Goal: Navigation & Orientation: Find specific page/section

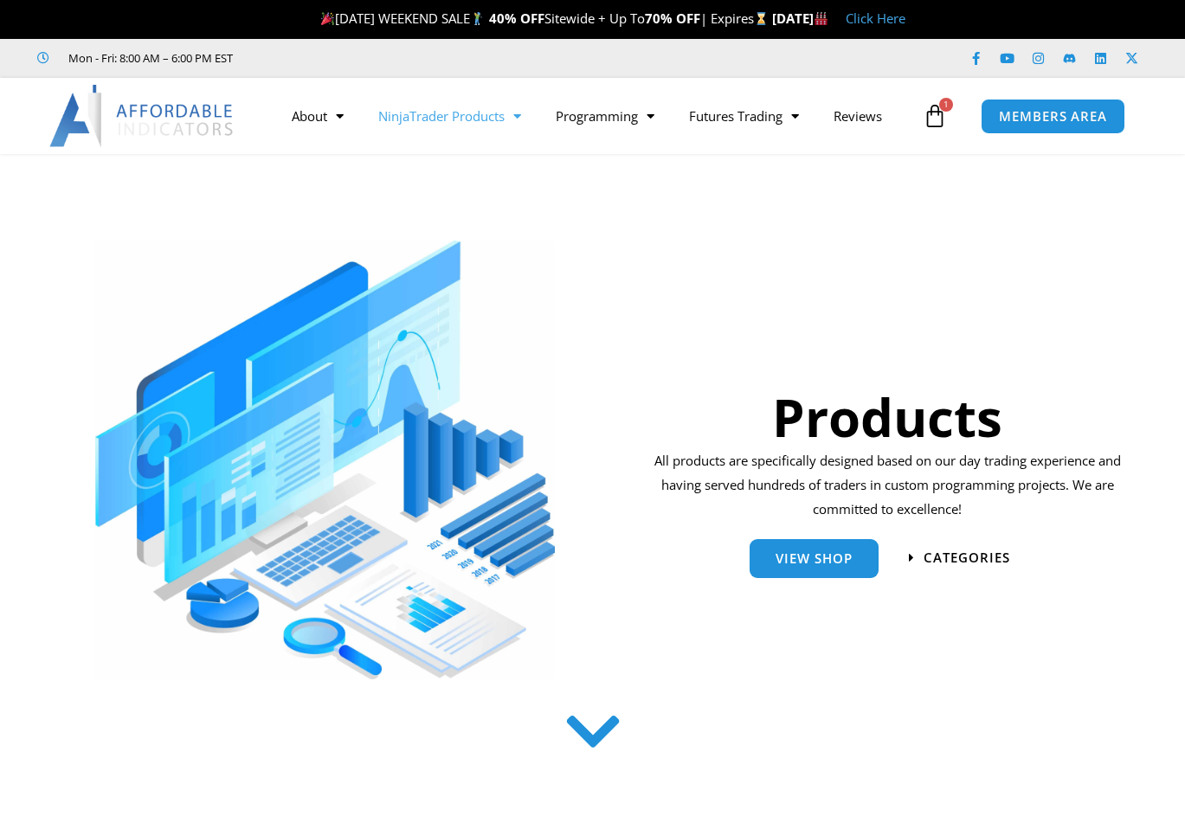
click at [1029, 113] on span "MEMBERS AREA" at bounding box center [1053, 116] width 108 height 13
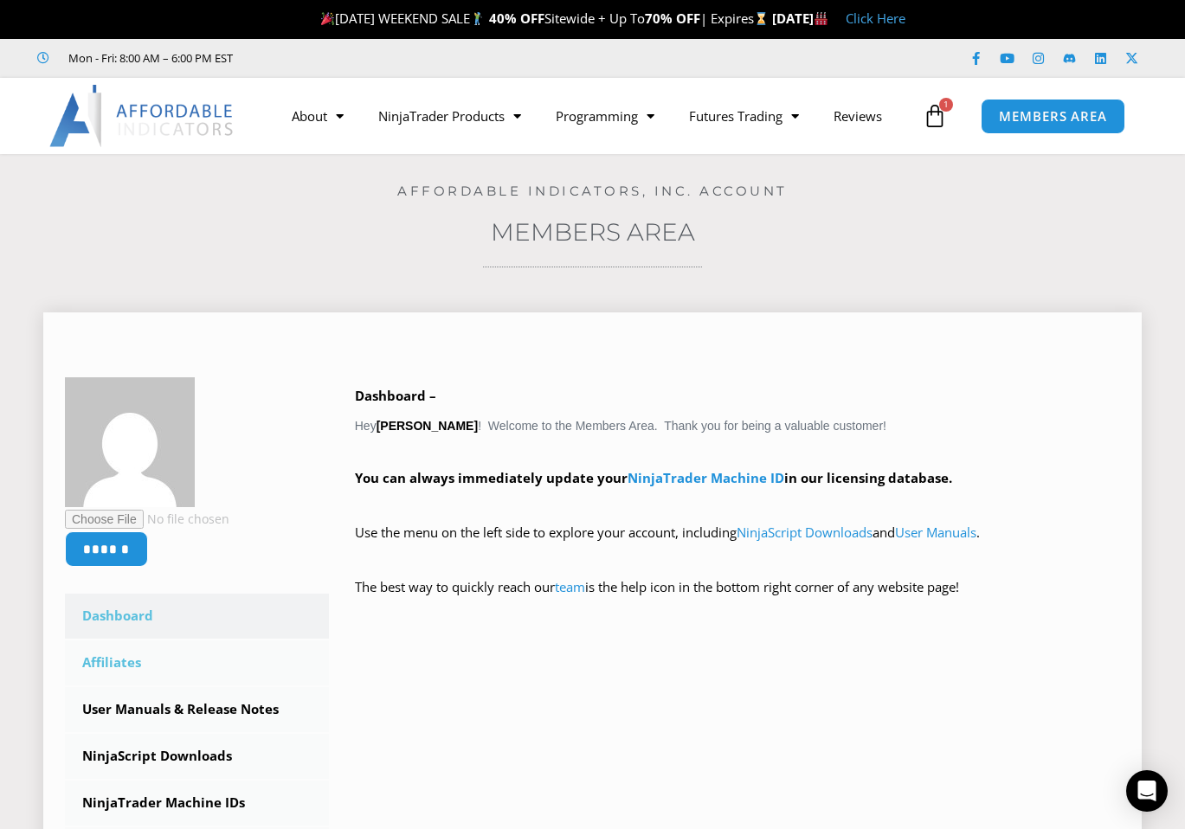
click at [103, 667] on link "Affiliates" at bounding box center [197, 663] width 264 height 45
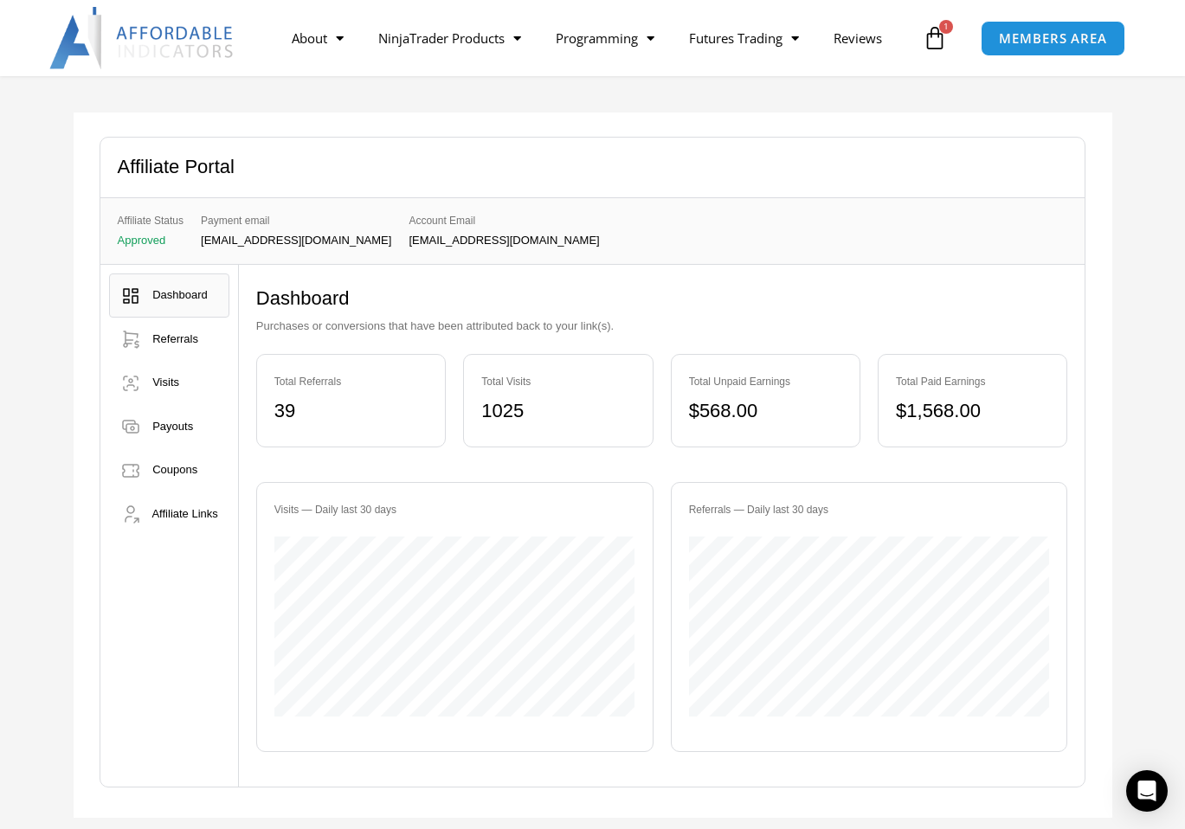
scroll to position [87, 0]
